Goal: Check status: Check status

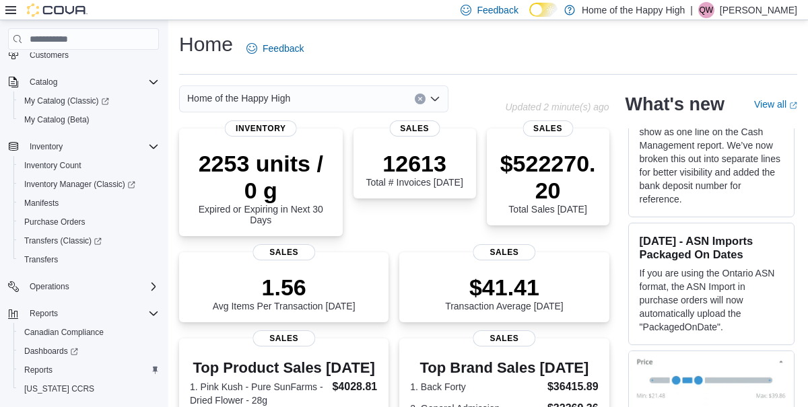
scroll to position [102, 0]
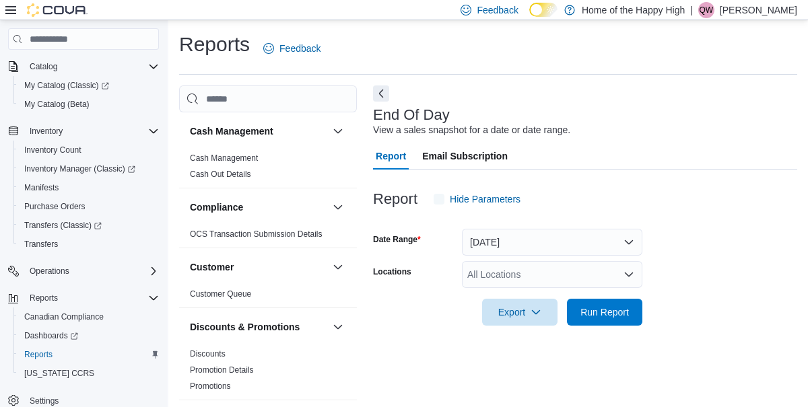
scroll to position [15, 0]
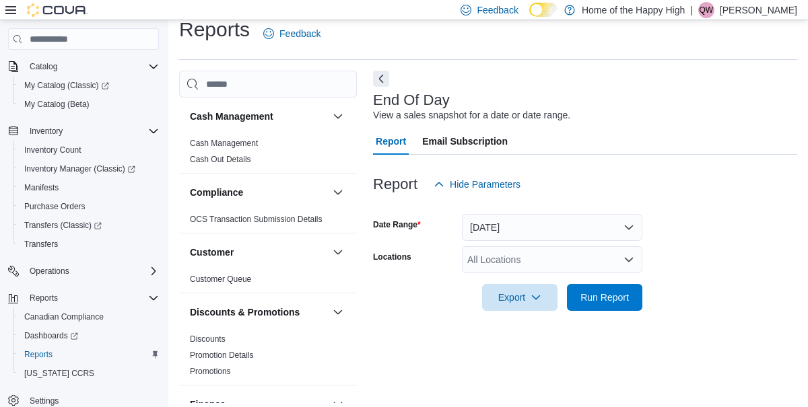
click at [489, 252] on div "All Locations" at bounding box center [552, 259] width 180 height 27
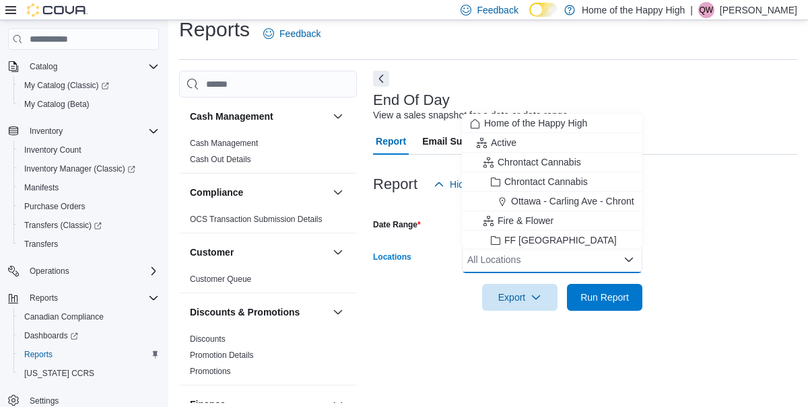
scroll to position [48, 0]
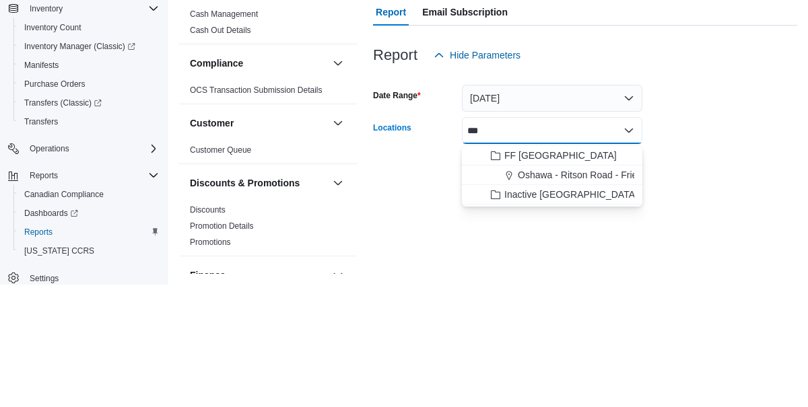
type input "***"
click at [589, 291] on span "Oshawa - Ritson Road - Friendly Stranger" at bounding box center [606, 297] width 176 height 13
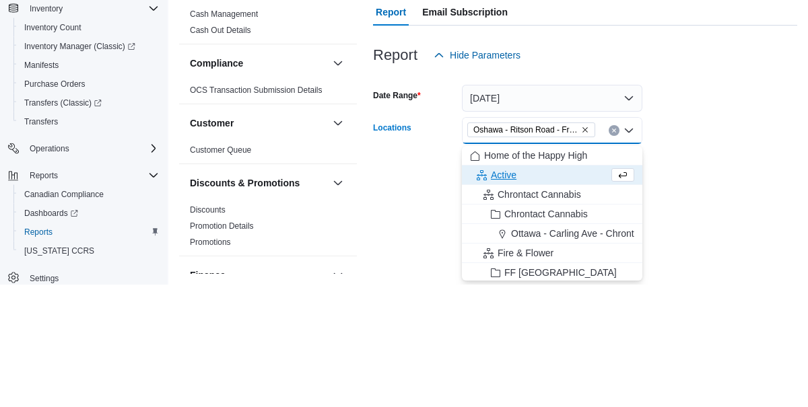
click at [679, 197] on form "Date Range Today Locations Oshawa - Ritson Road - Friendly Stranger Combo box. …" at bounding box center [585, 247] width 424 height 113
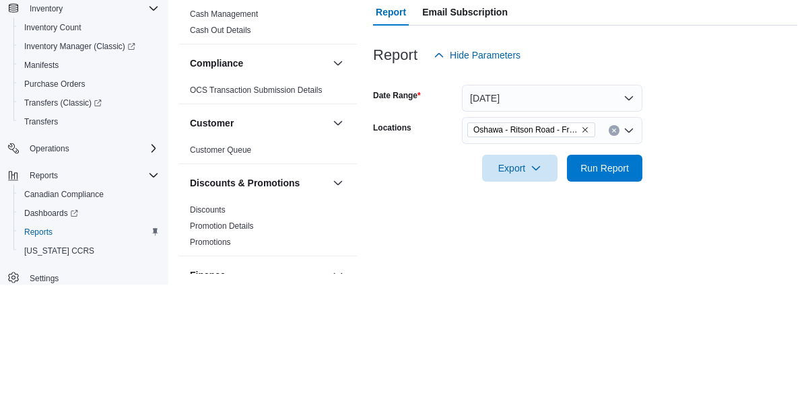
scroll to position [15, 0]
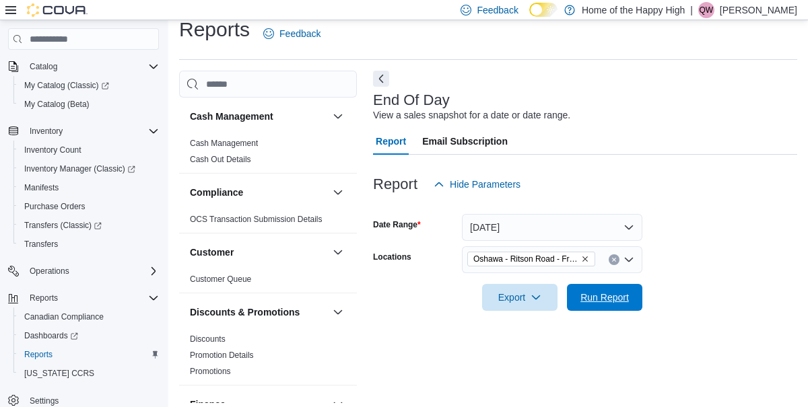
click at [594, 295] on span "Run Report" at bounding box center [604, 297] width 48 height 13
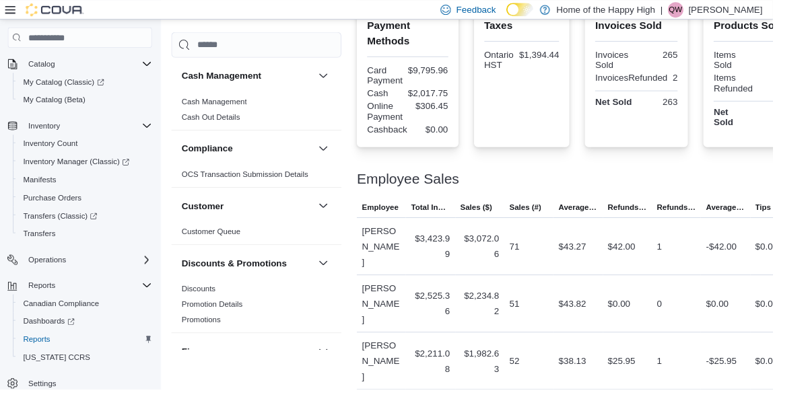
scroll to position [568, 0]
